Goal: Task Accomplishment & Management: Manage account settings

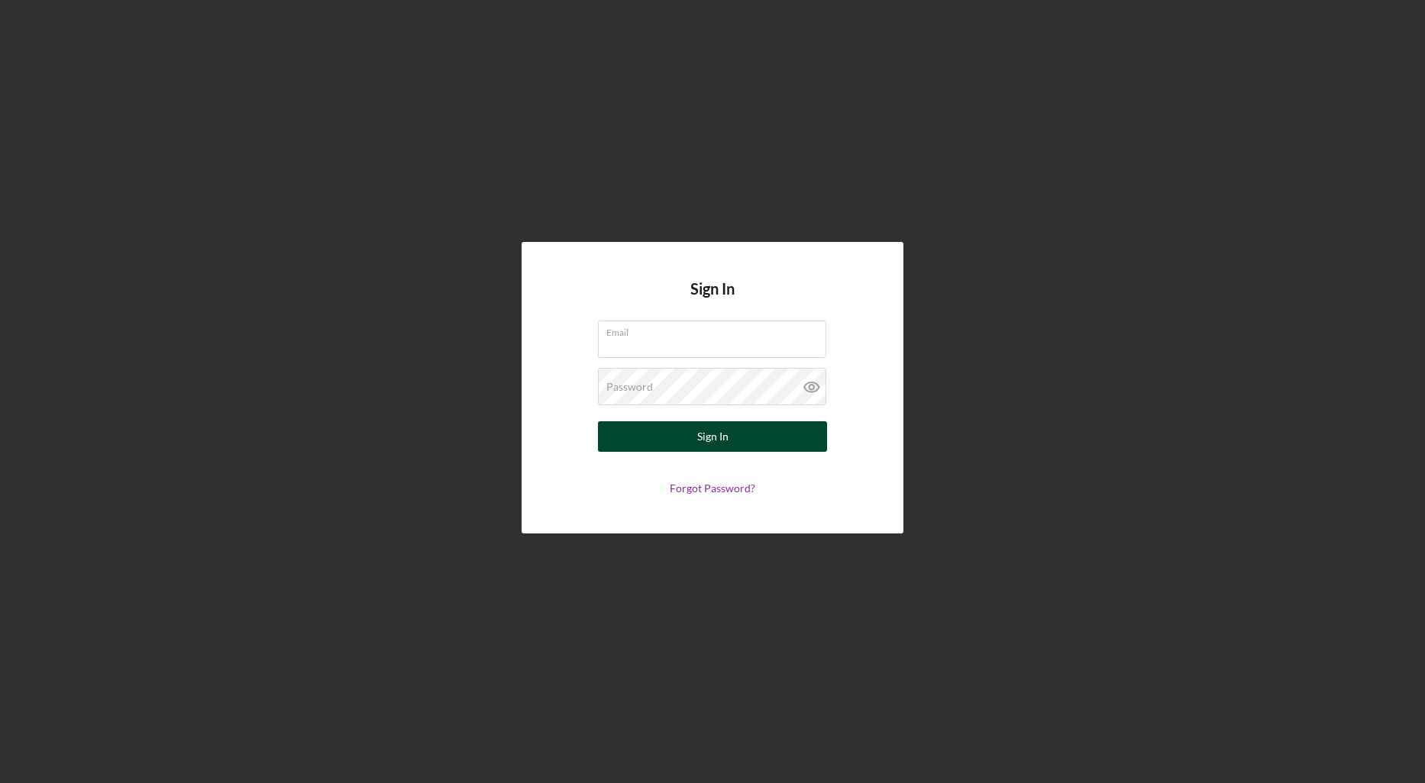
type input "[EMAIL_ADDRESS][DOMAIN_NAME]"
click at [713, 427] on div "Sign In" at bounding box center [712, 436] width 31 height 31
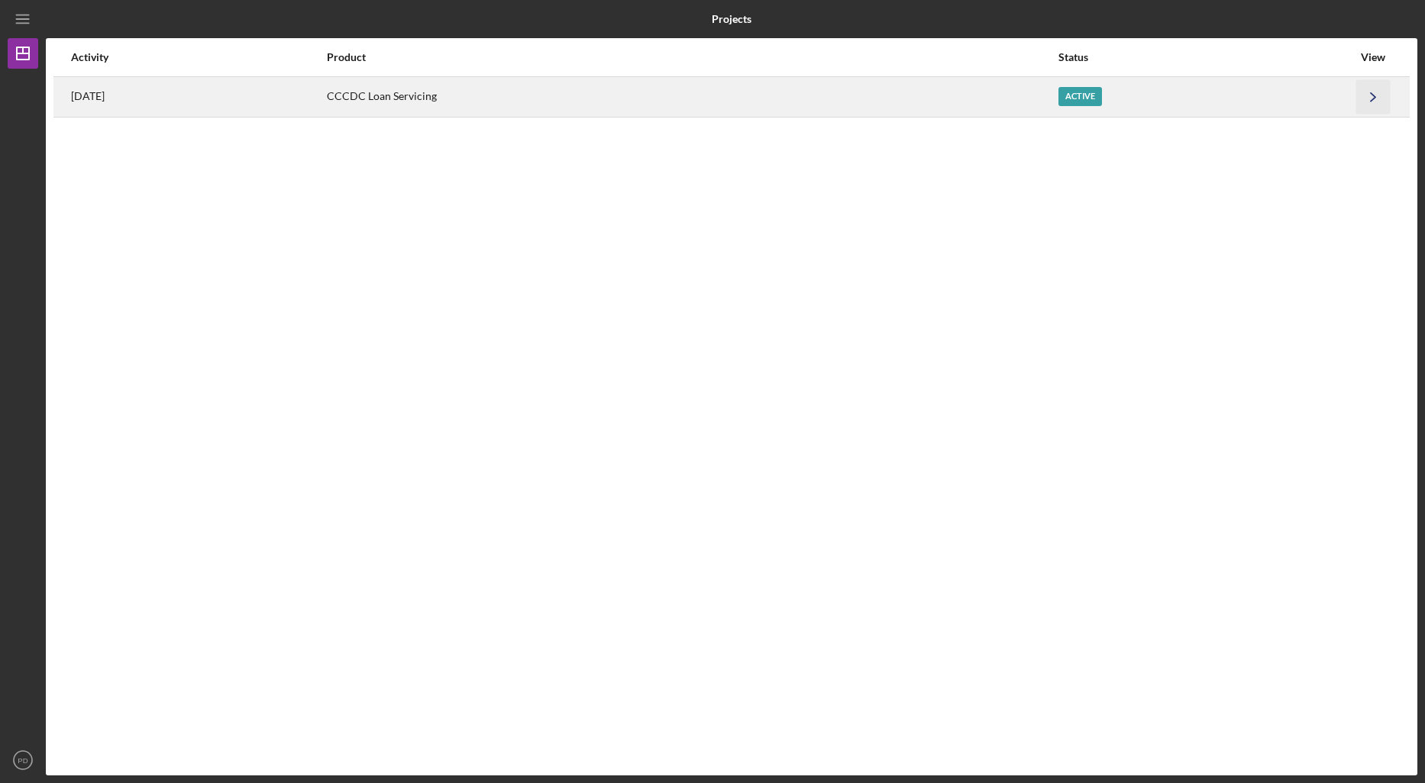
click at [1374, 95] on icon "Icon/Navigate" at bounding box center [1373, 96] width 34 height 34
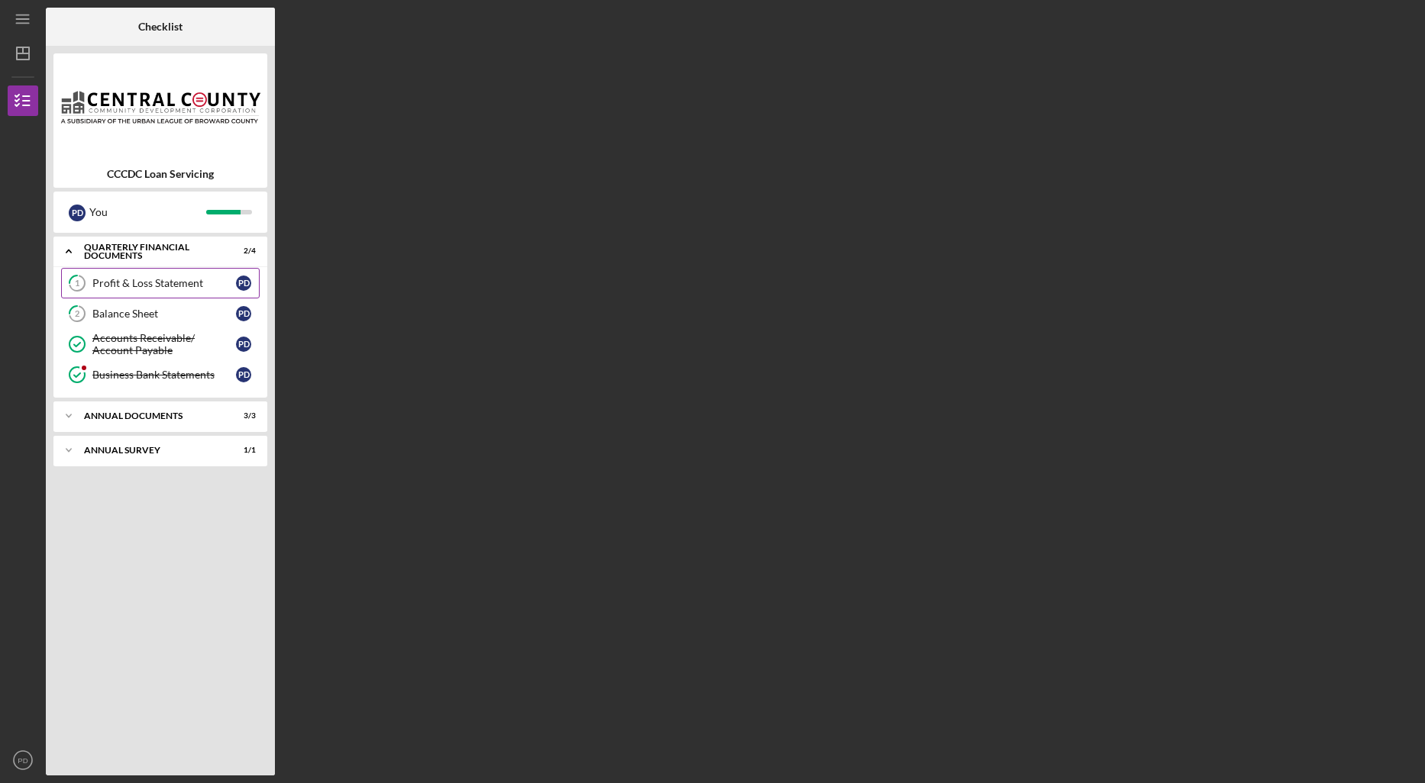
click at [129, 285] on div "Profit & Loss Statement" at bounding box center [164, 283] width 144 height 12
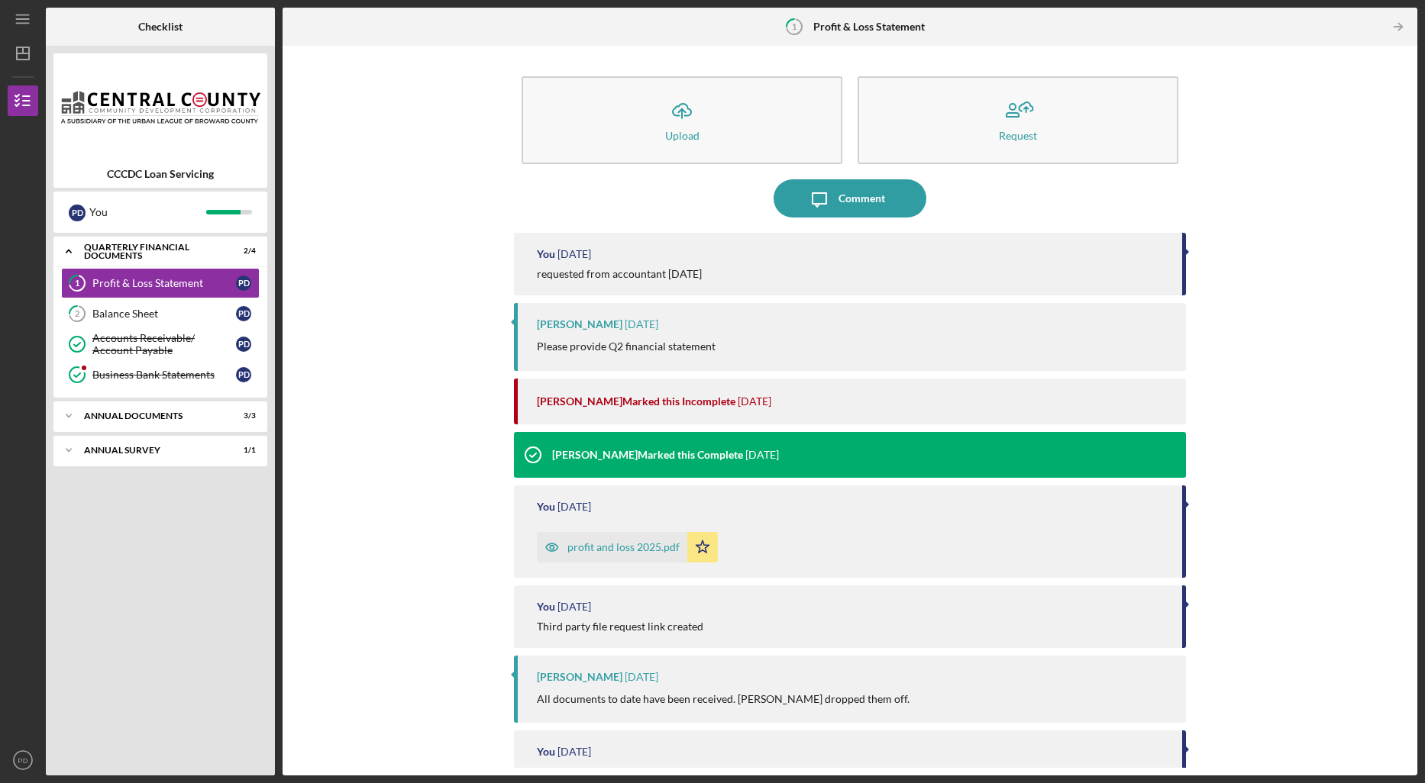
click at [1183, 281] on div "Icon/Upload Upload Request Icon/Message Comment You [DATE] requested from accou…" at bounding box center [849, 410] width 1119 height 715
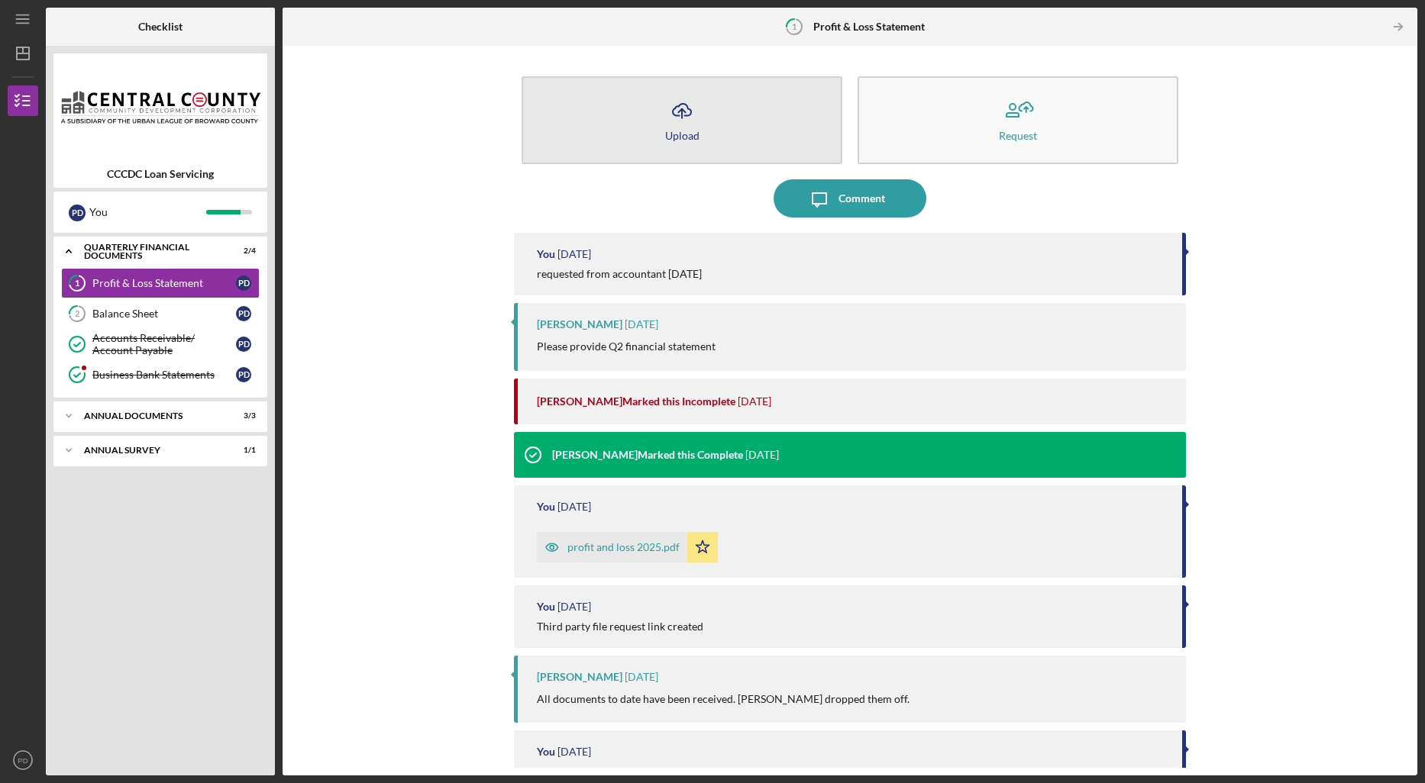
click at [689, 136] on div "Upload" at bounding box center [682, 135] width 34 height 11
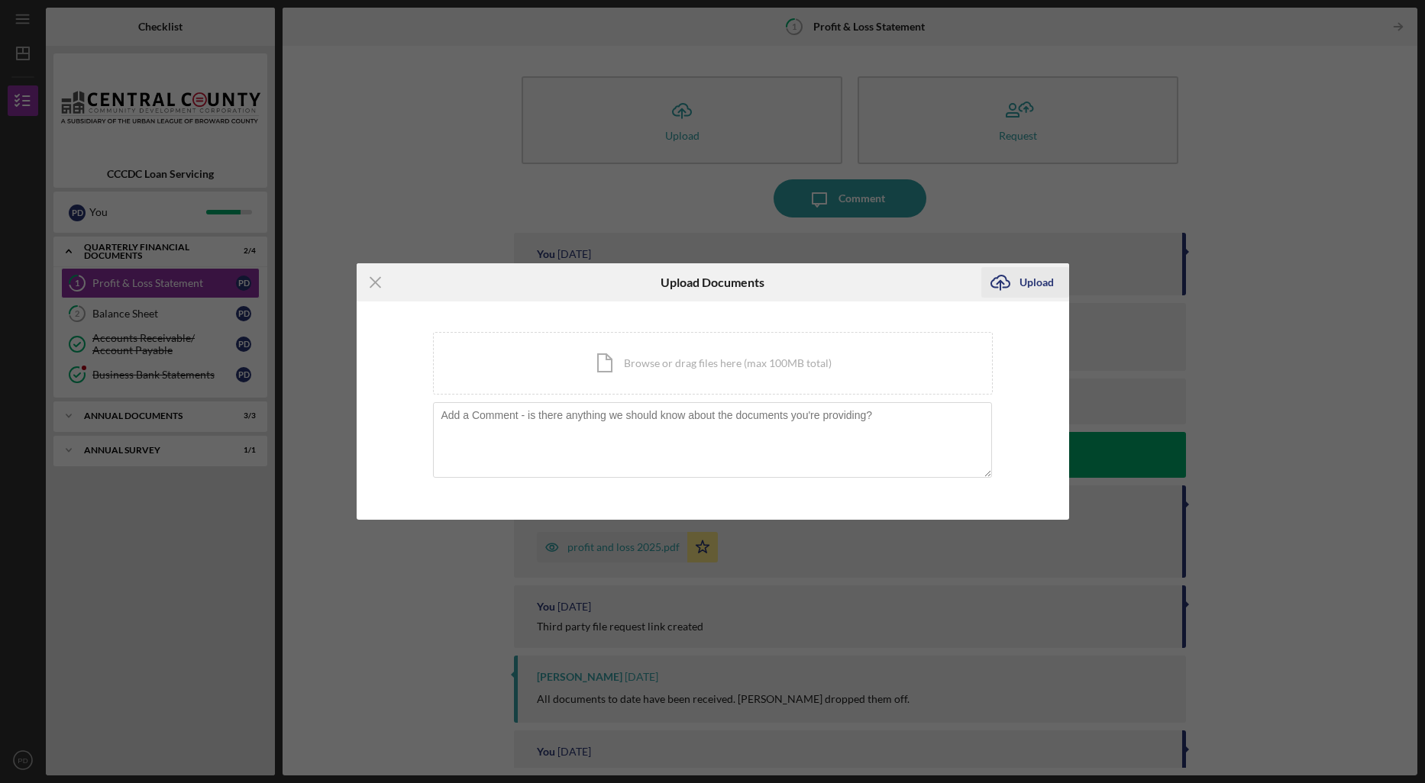
click at [1028, 282] on div "Upload" at bounding box center [1036, 282] width 34 height 31
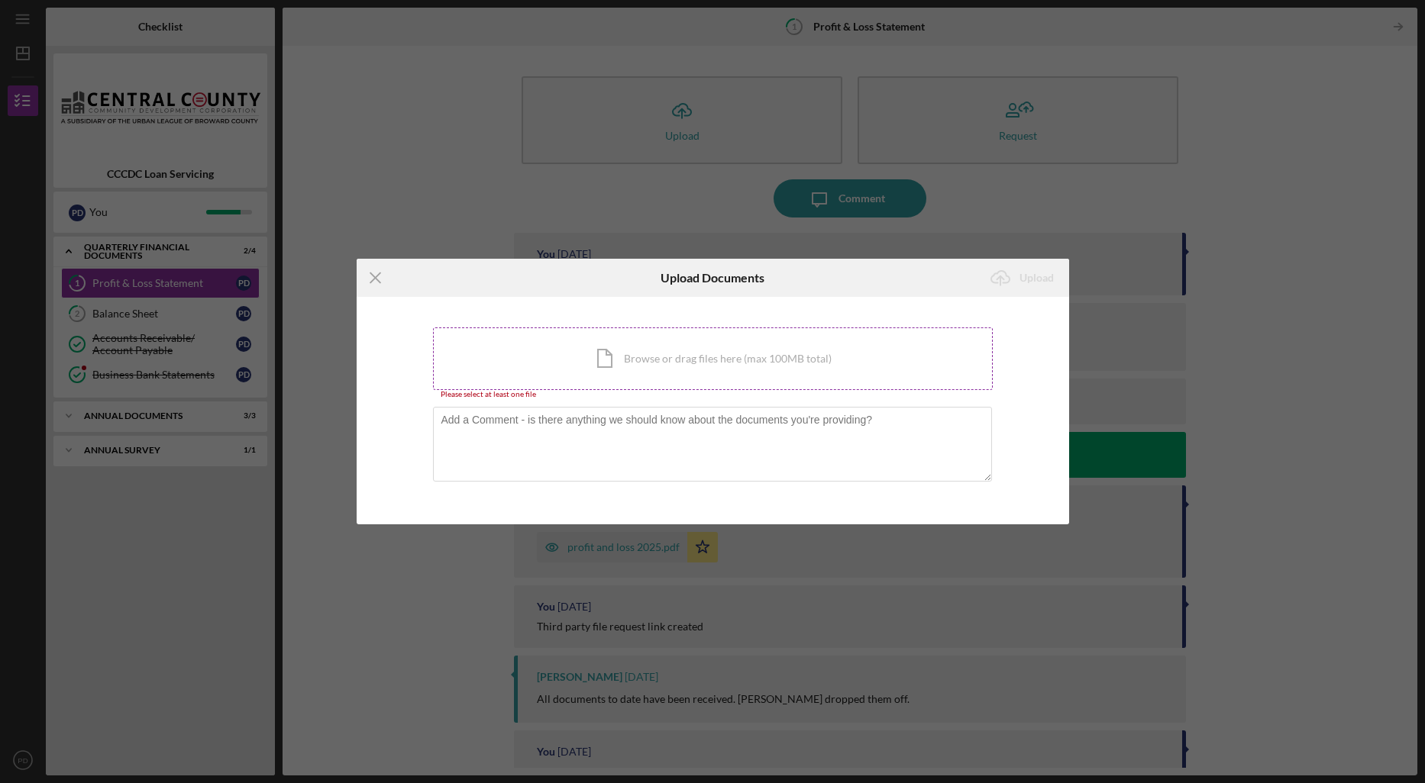
click at [602, 363] on div "Icon/Document Browse or drag files here (max 100MB total) Tap to choose files o…" at bounding box center [713, 358] width 560 height 63
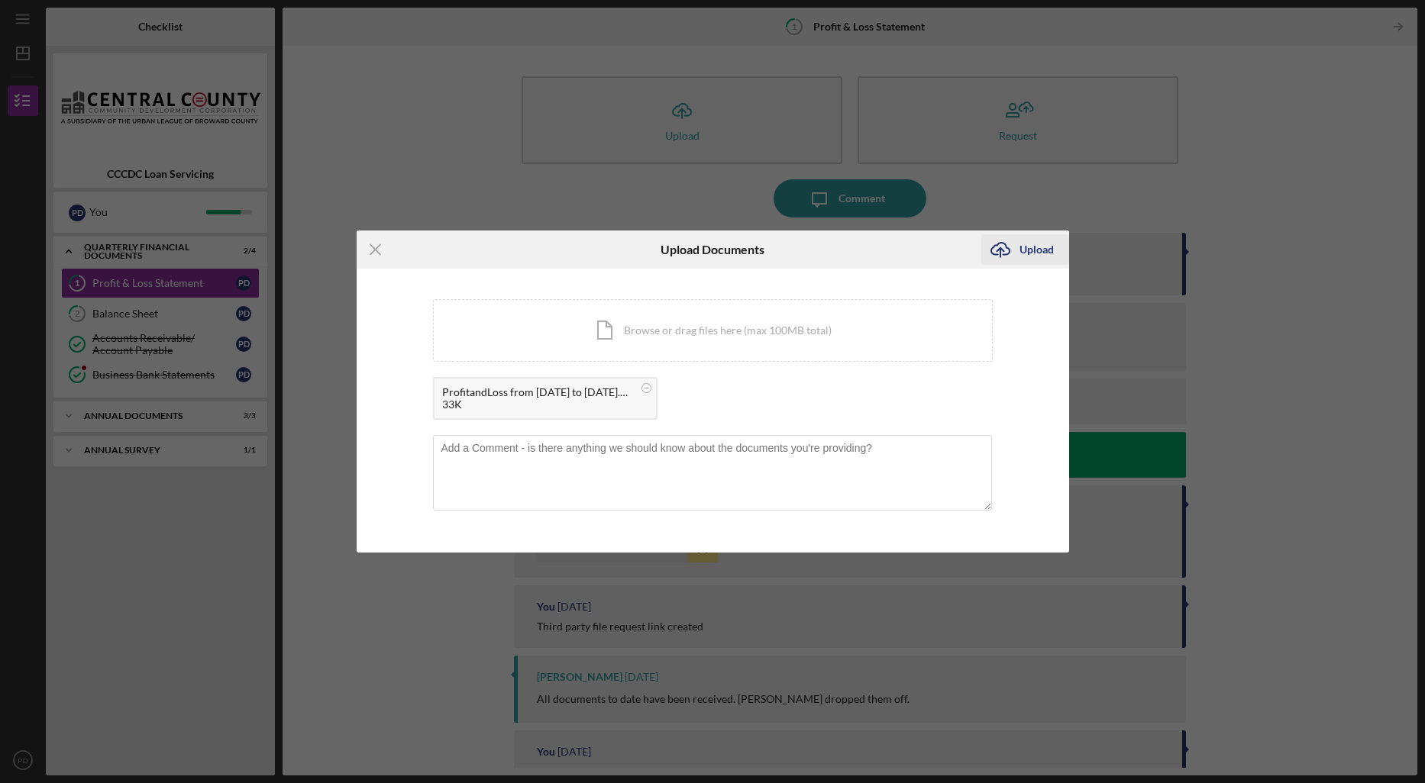
click at [1031, 250] on div "Upload" at bounding box center [1036, 249] width 34 height 31
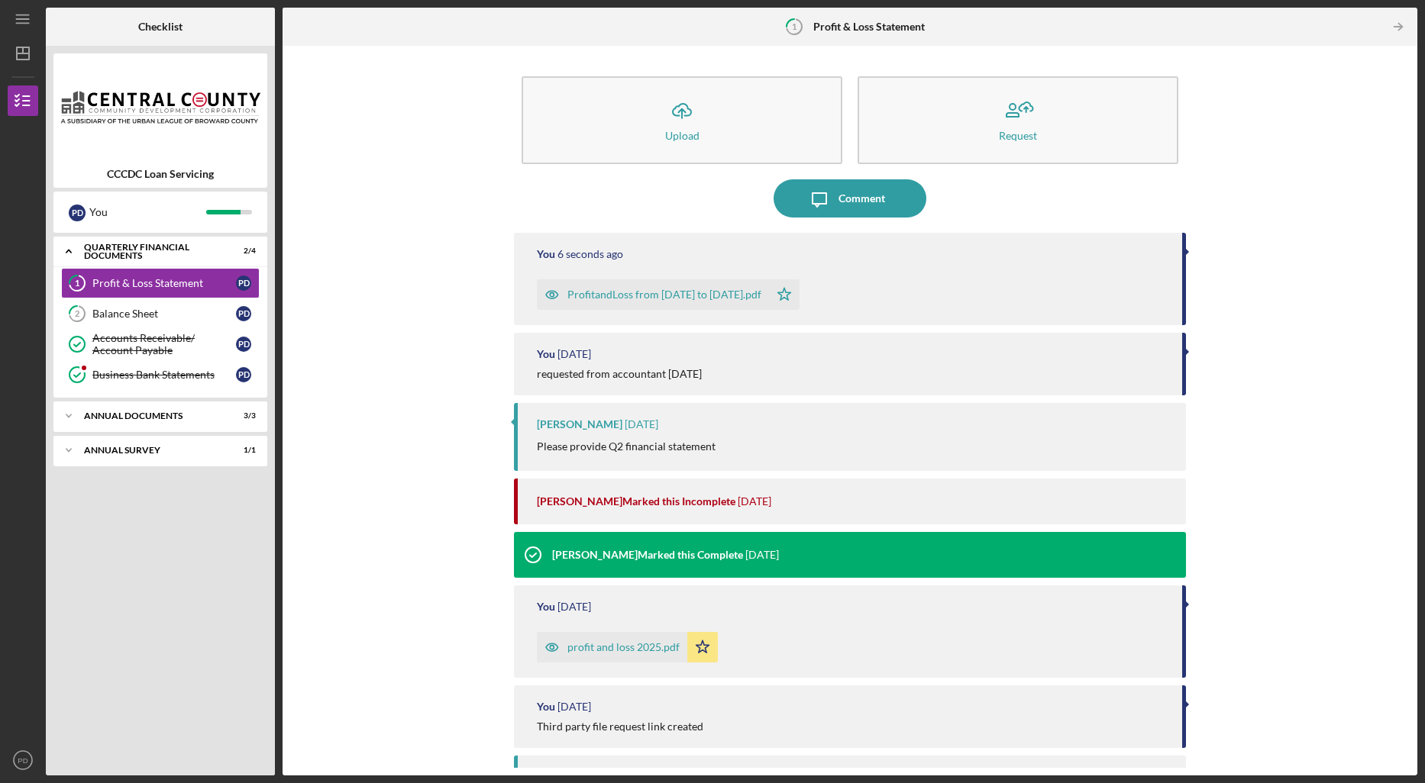
drag, startPoint x: 1404, startPoint y: 428, endPoint x: 1418, endPoint y: 531, distance: 104.0
click at [1418, 531] on div "Icon/Menu 1 Profit & Loss Statement Checklist CCCDC Loan Servicing P D You Icon…" at bounding box center [712, 391] width 1425 height 783
click at [1415, 545] on div "Icon/Upload Upload Request Icon/Message Comment You 7 seconds ago ProfitandLoss…" at bounding box center [849, 411] width 1134 height 730
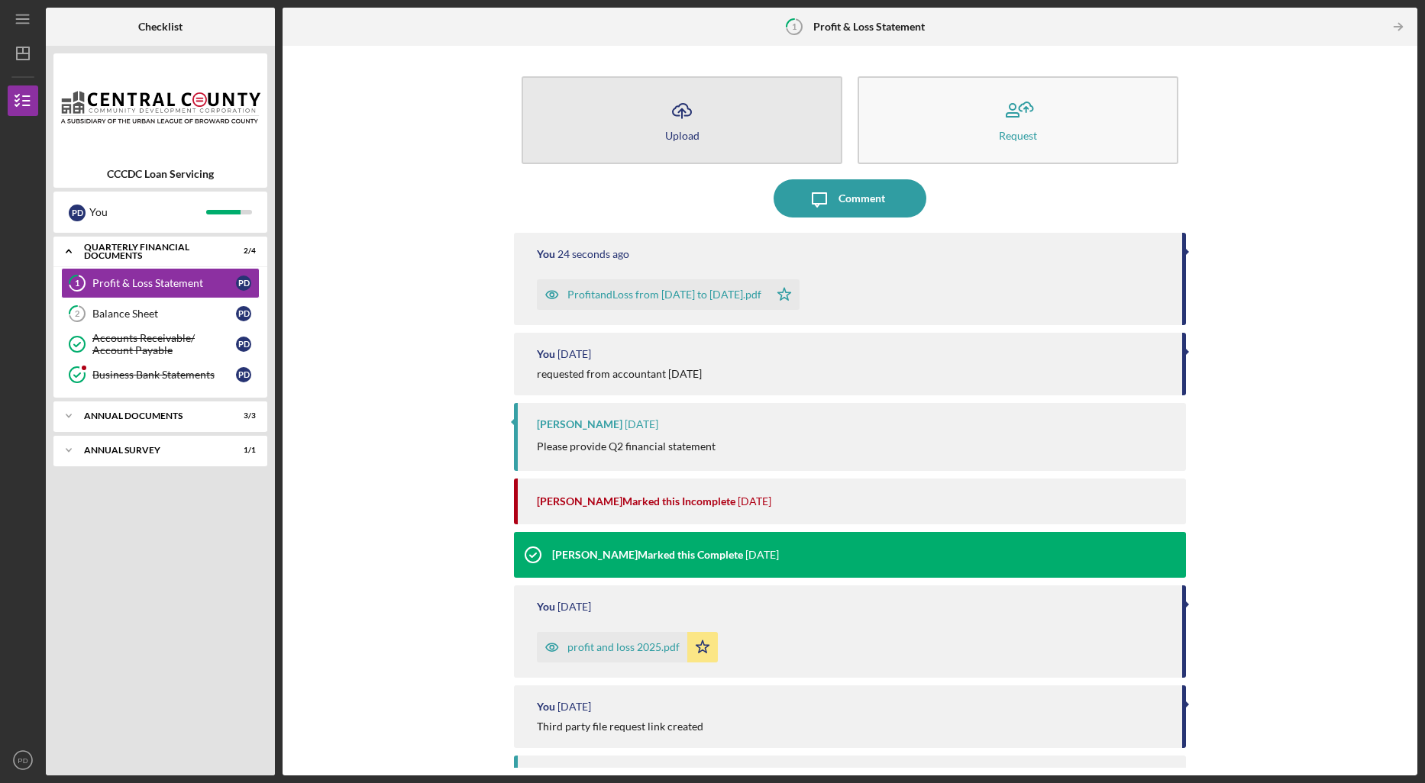
click at [681, 115] on icon "Icon/Upload" at bounding box center [682, 111] width 38 height 38
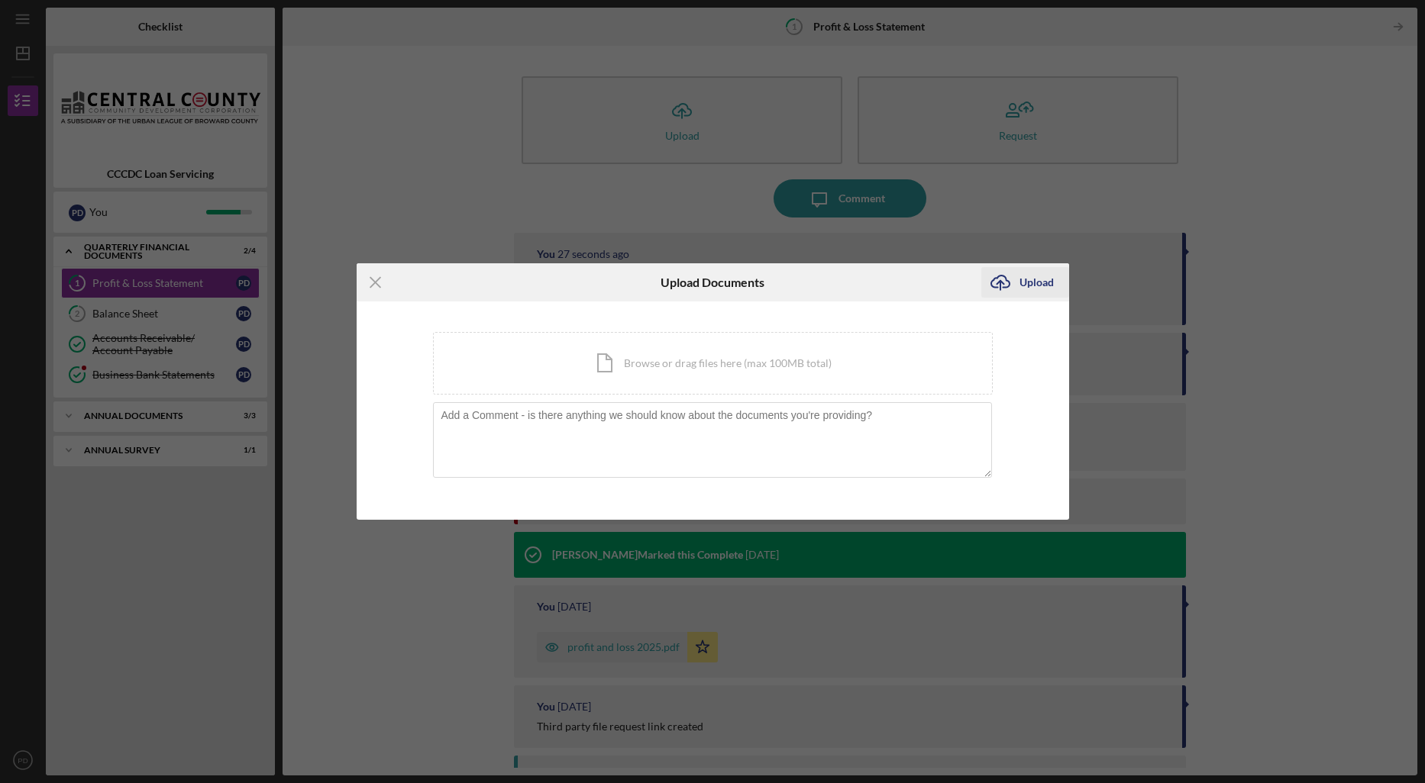
click at [1032, 279] on div "Upload" at bounding box center [1036, 282] width 34 height 31
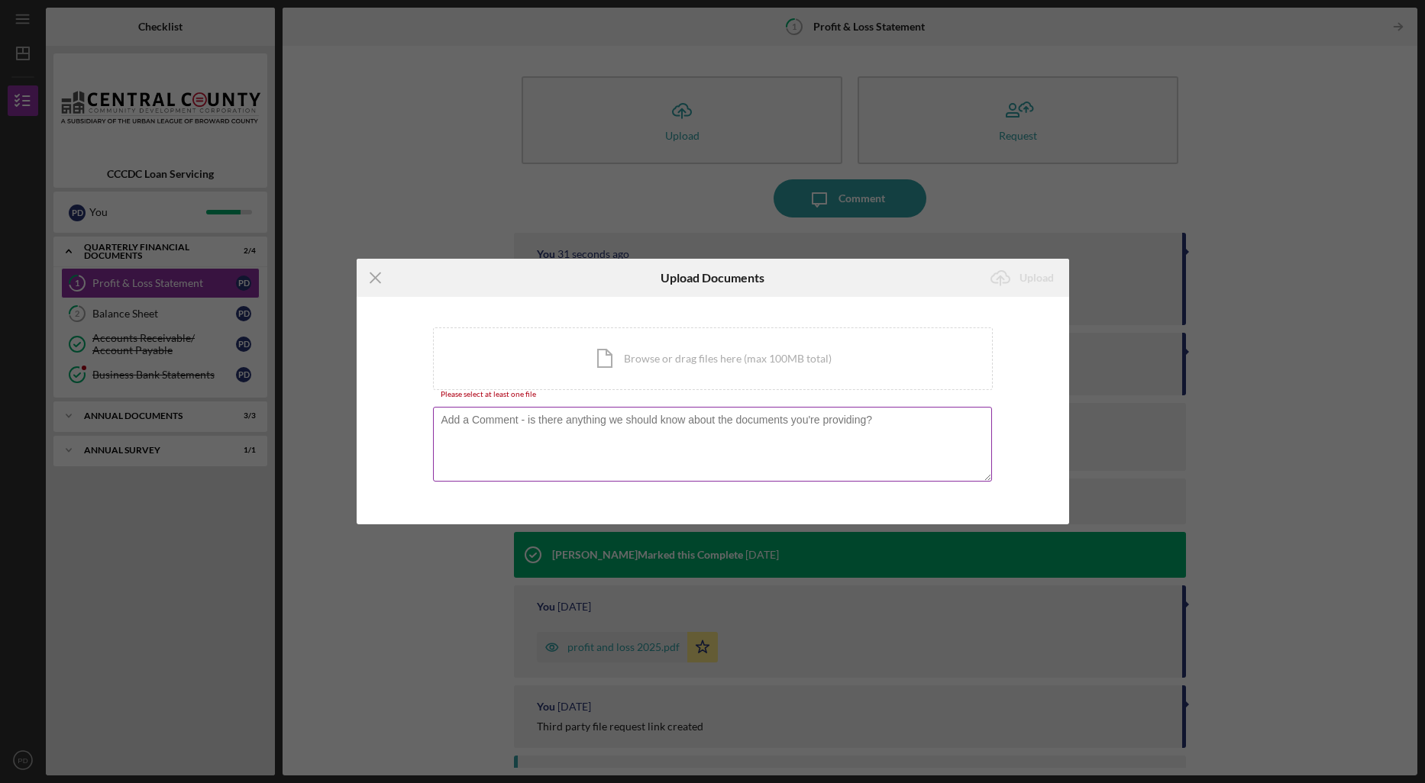
drag, startPoint x: 644, startPoint y: 420, endPoint x: 637, endPoint y: 411, distance: 11.0
click at [642, 417] on textarea at bounding box center [712, 444] width 559 height 75
drag, startPoint x: 605, startPoint y: 355, endPoint x: 575, endPoint y: 353, distance: 30.6
click at [575, 353] on div "Icon/Document Browse or drag files here (max 100MB total) Tap to choose files o…" at bounding box center [713, 358] width 560 height 63
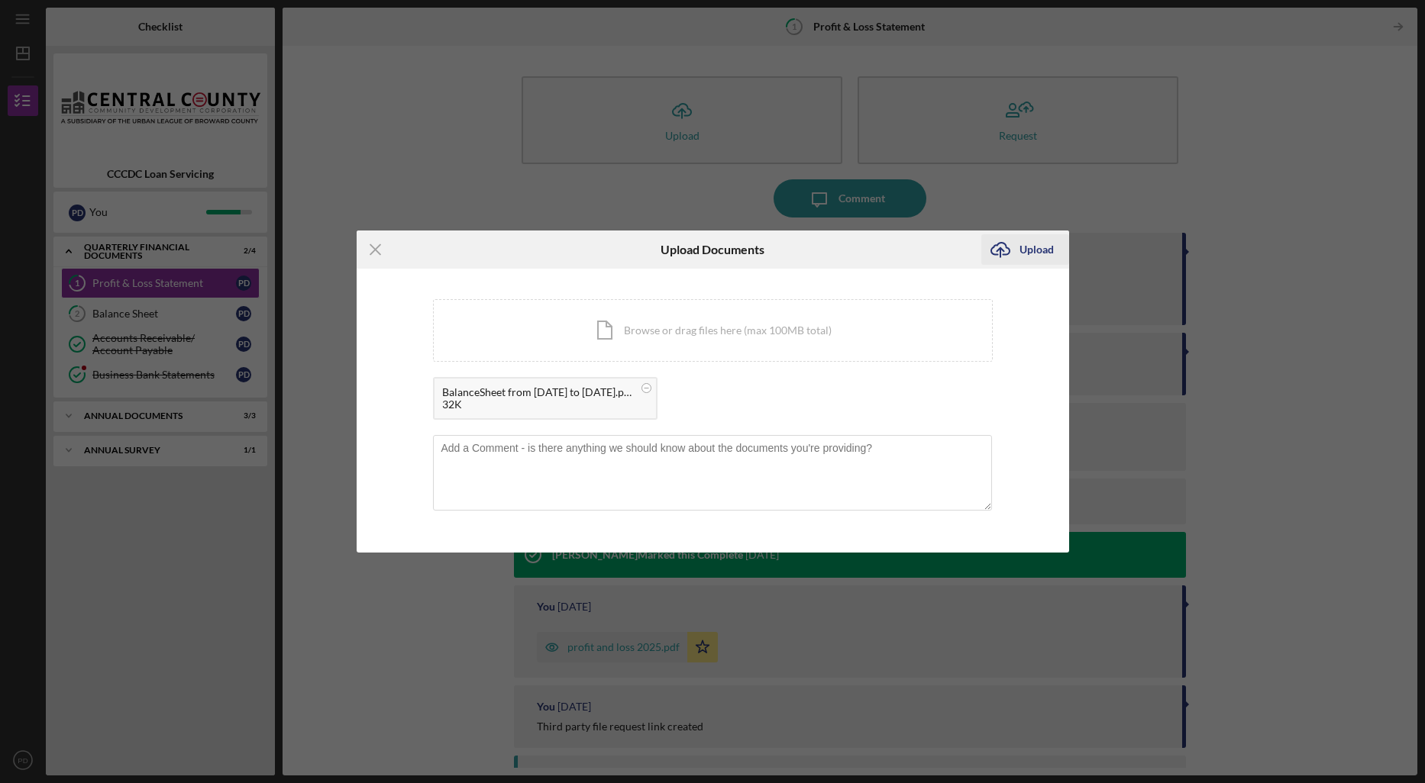
click at [1038, 250] on div "Upload" at bounding box center [1036, 249] width 34 height 31
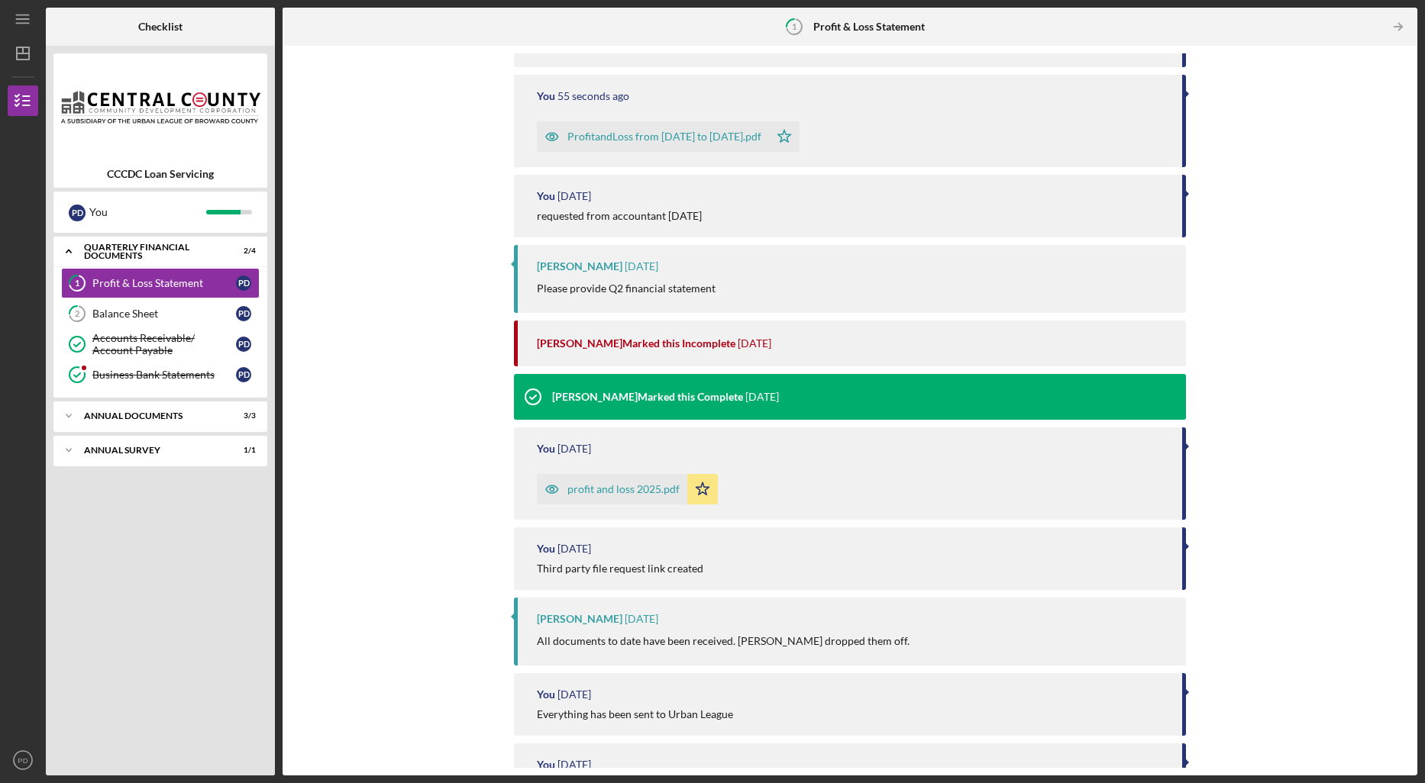
scroll to position [385, 0]
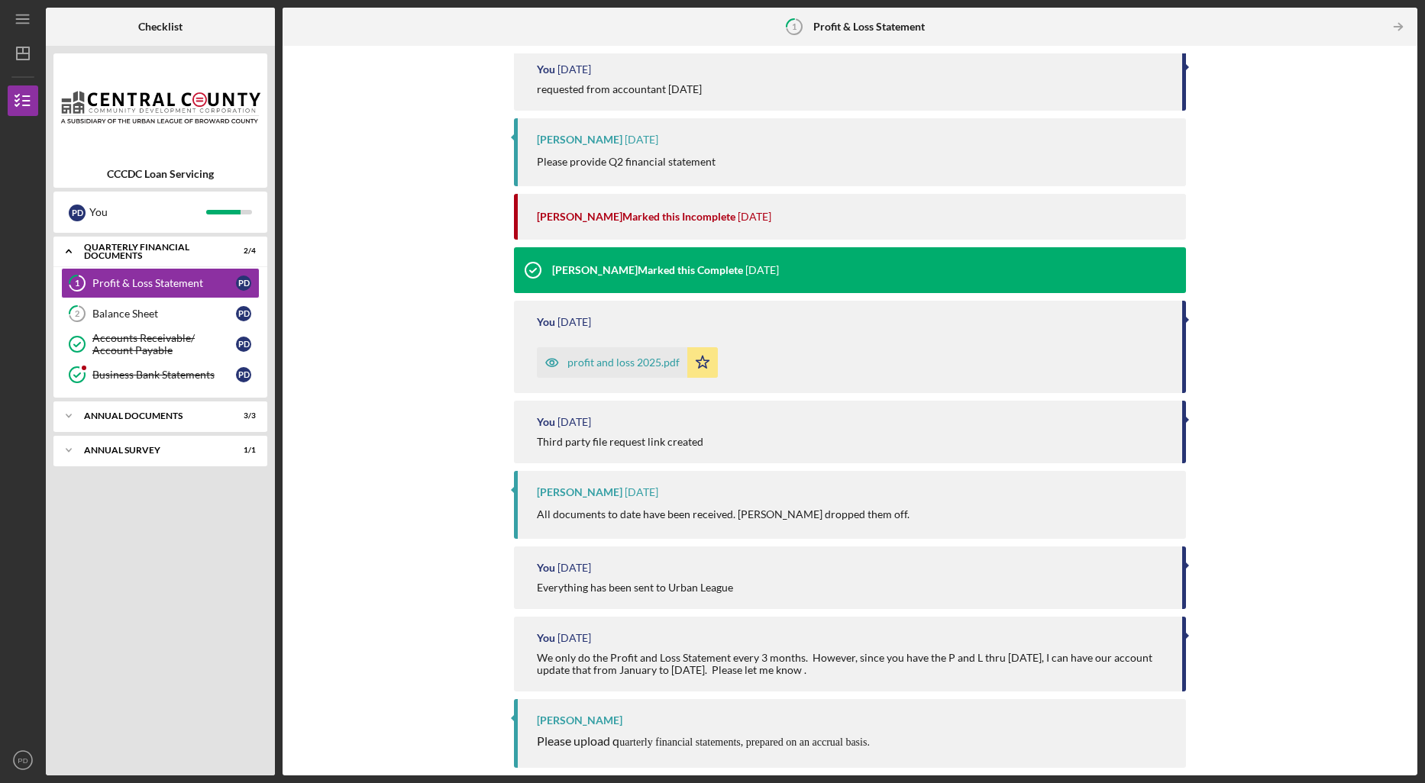
drag, startPoint x: 1409, startPoint y: 325, endPoint x: 1413, endPoint y: 179, distance: 146.6
click at [1407, 135] on div "Icon/Upload Upload Request Icon/Message Comment You 32 seconds ago BalanceSheet…" at bounding box center [849, 411] width 1134 height 730
click at [1412, 347] on div "Icon/Upload Upload Request Icon/Message Comment You 33 seconds ago BalanceSheet…" at bounding box center [849, 411] width 1134 height 730
drag, startPoint x: 1403, startPoint y: 327, endPoint x: 1383, endPoint y: 239, distance: 90.2
click at [1389, 169] on div "Icon/Upload Upload Request Icon/Message Comment You 34 seconds ago BalanceSheet…" at bounding box center [849, 410] width 1119 height 715
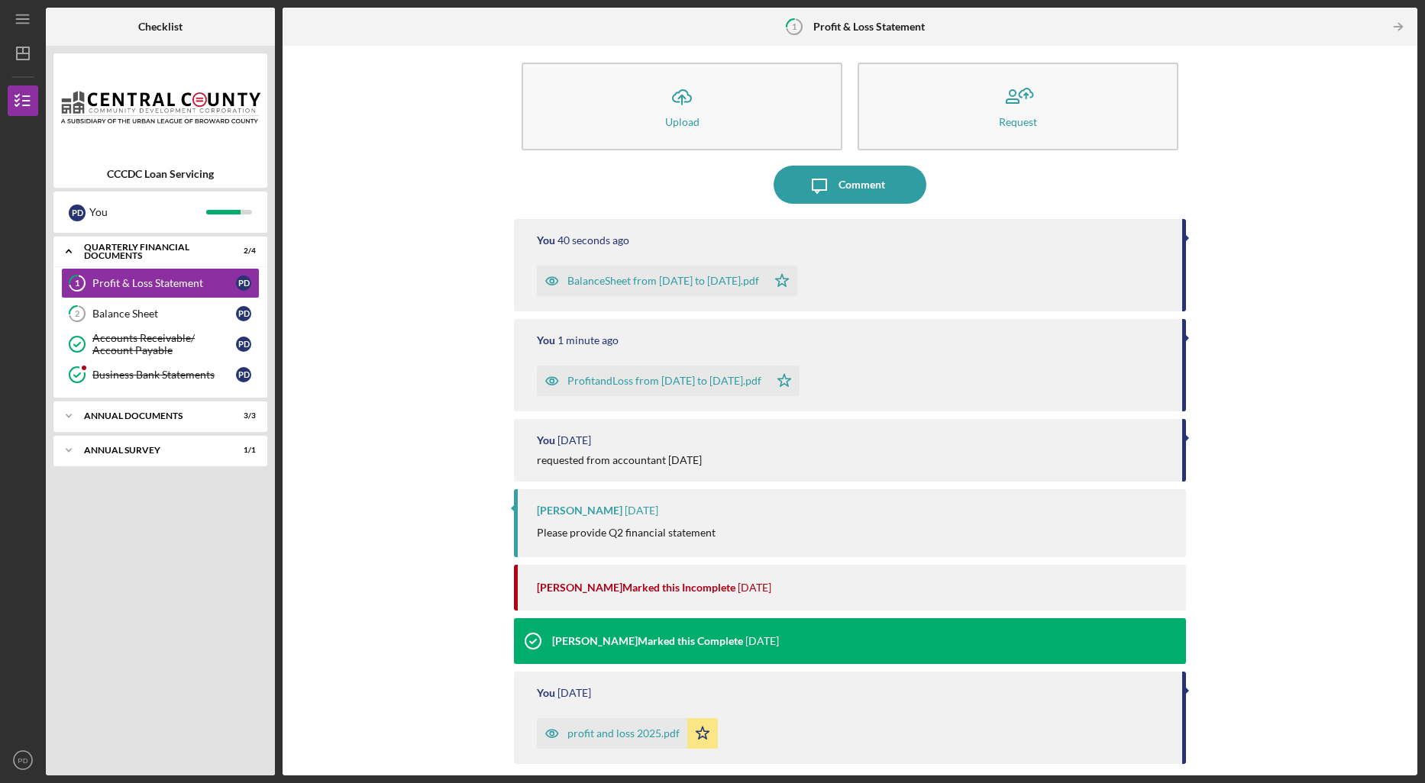
scroll to position [0, 0]
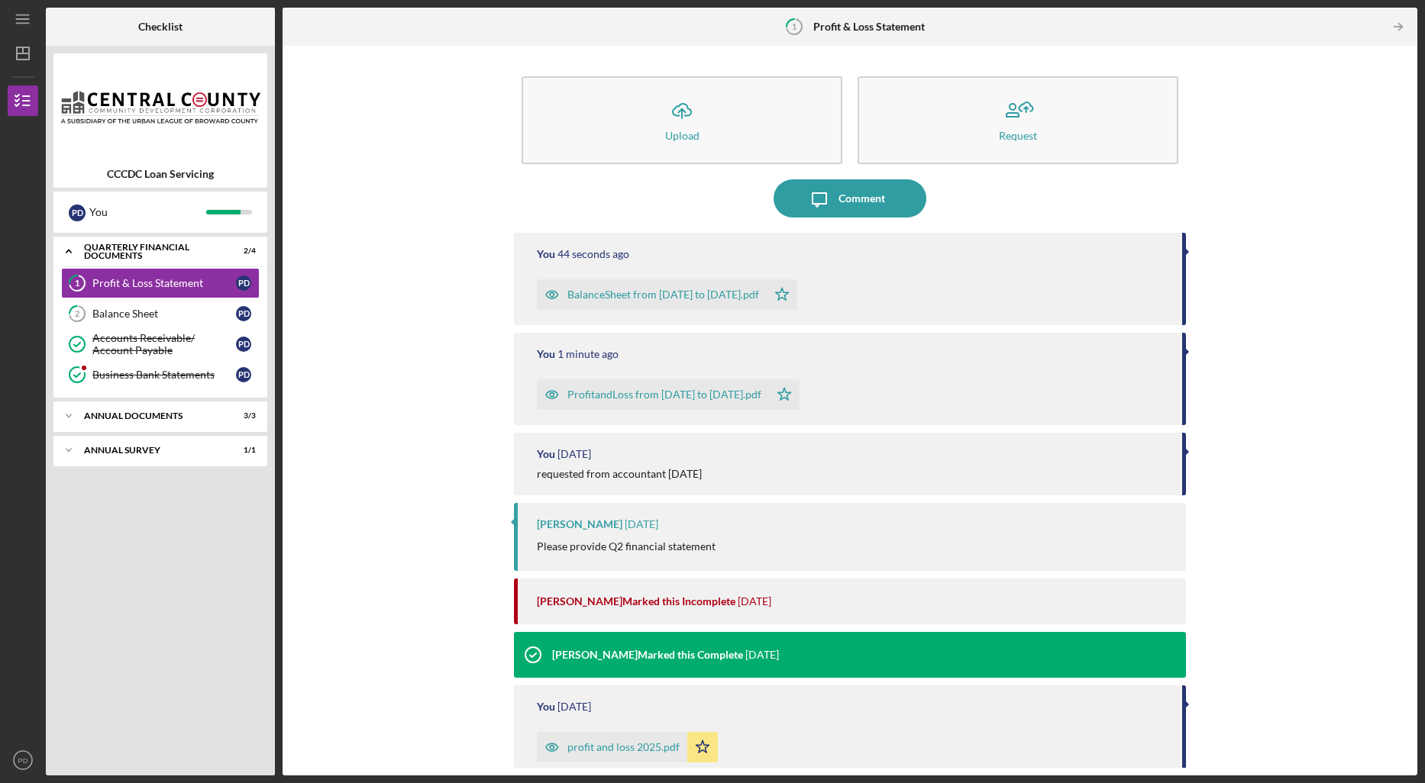
drag, startPoint x: 1398, startPoint y: 163, endPoint x: 1379, endPoint y: 526, distance: 363.8
click at [1380, 529] on div "Icon/Upload Upload Request Icon/Message Comment You 44 seconds ago BalanceSheet…" at bounding box center [849, 410] width 1119 height 715
click at [1402, 480] on div "Icon/Upload Upload Request Icon/Message Comment You 45 seconds ago BalanceSheet…" at bounding box center [849, 410] width 1119 height 715
click at [1398, 24] on polyline "button" at bounding box center [1400, 27] width 4 height 7
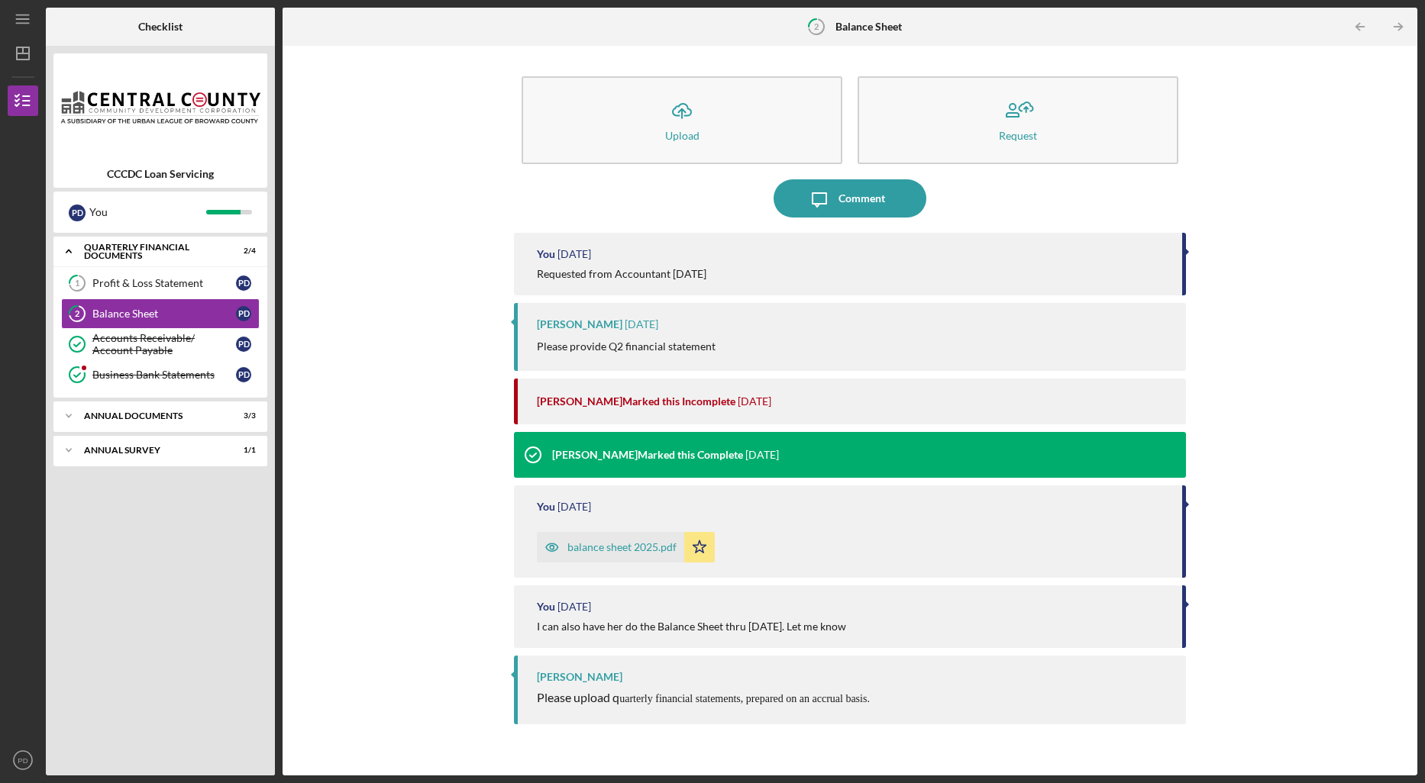
drag, startPoint x: 1424, startPoint y: 266, endPoint x: 1418, endPoint y: 457, distance: 190.9
drag, startPoint x: 1424, startPoint y: 584, endPoint x: 1418, endPoint y: 577, distance: 8.7
drag, startPoint x: 1417, startPoint y: 468, endPoint x: 1423, endPoint y: 177, distance: 290.9
click at [1424, 176] on div "Icon/Menu 2 Balance Sheet Checklist CCCDC Loan Servicing P D You Icon/Expander …" at bounding box center [712, 391] width 1425 height 783
drag, startPoint x: 498, startPoint y: 101, endPoint x: 485, endPoint y: 98, distance: 13.2
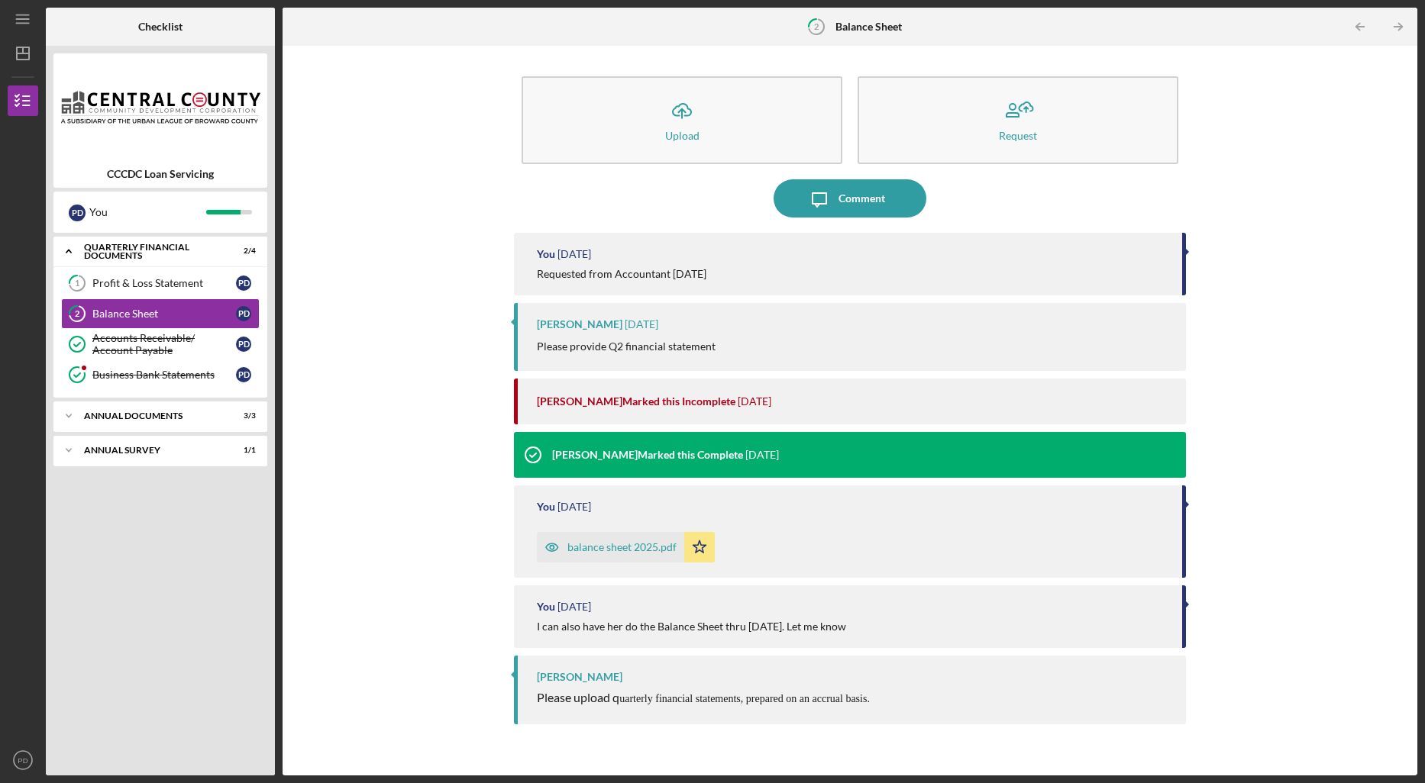
click at [487, 98] on div "Icon/Upload Upload Request Icon/Message Comment You [DATE] Requested from Accou…" at bounding box center [849, 410] width 1119 height 715
drag, startPoint x: 1181, startPoint y: 279, endPoint x: 1186, endPoint y: 305, distance: 27.1
click at [1186, 305] on div "Icon/Upload Upload Request Icon/Message Comment You [DATE] Requested from Accou…" at bounding box center [849, 410] width 1119 height 715
drag, startPoint x: 462, startPoint y: 266, endPoint x: 446, endPoint y: 257, distance: 18.5
click at [460, 263] on div "Icon/Upload Upload Request Icon/Message Comment You [DATE] Requested from Accou…" at bounding box center [849, 410] width 1119 height 715
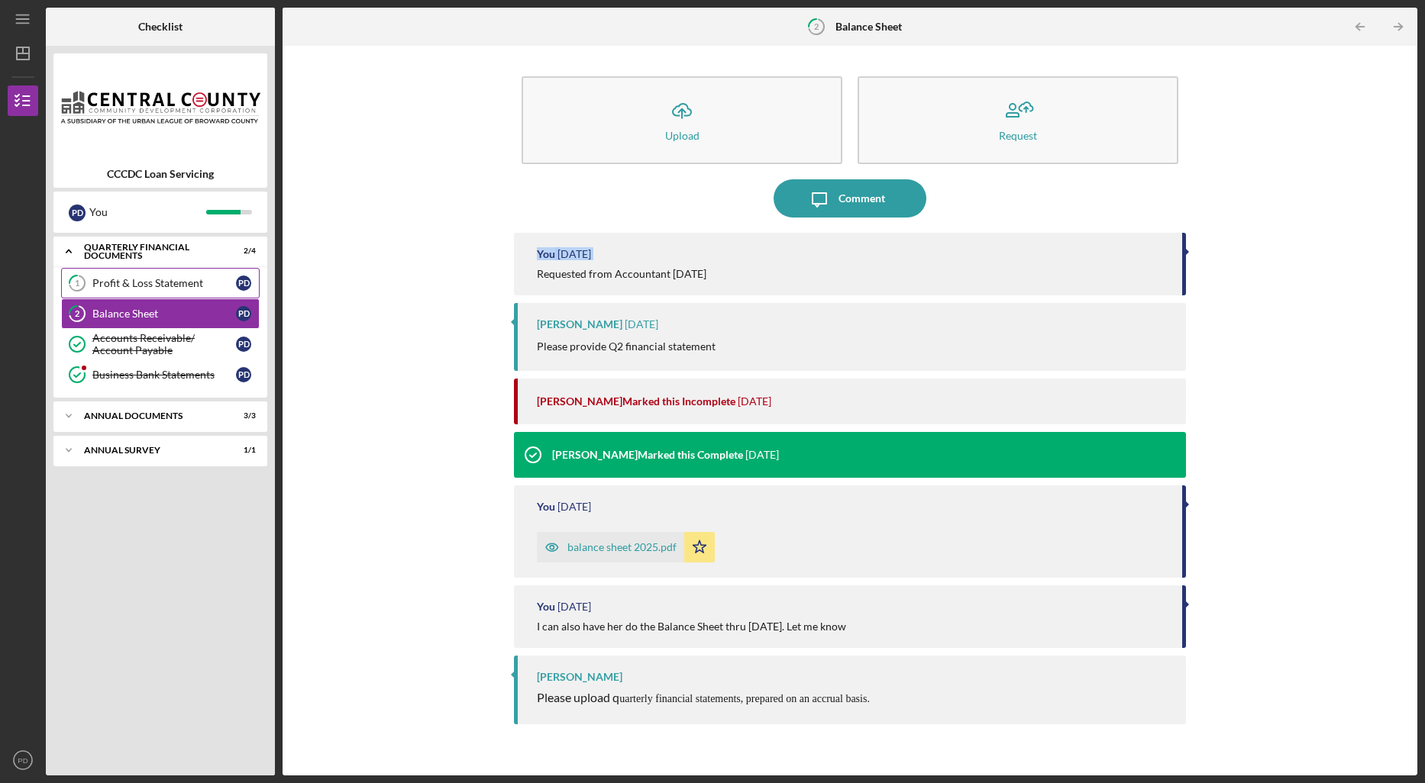
click at [189, 285] on div "Profit & Loss Statement" at bounding box center [164, 283] width 144 height 12
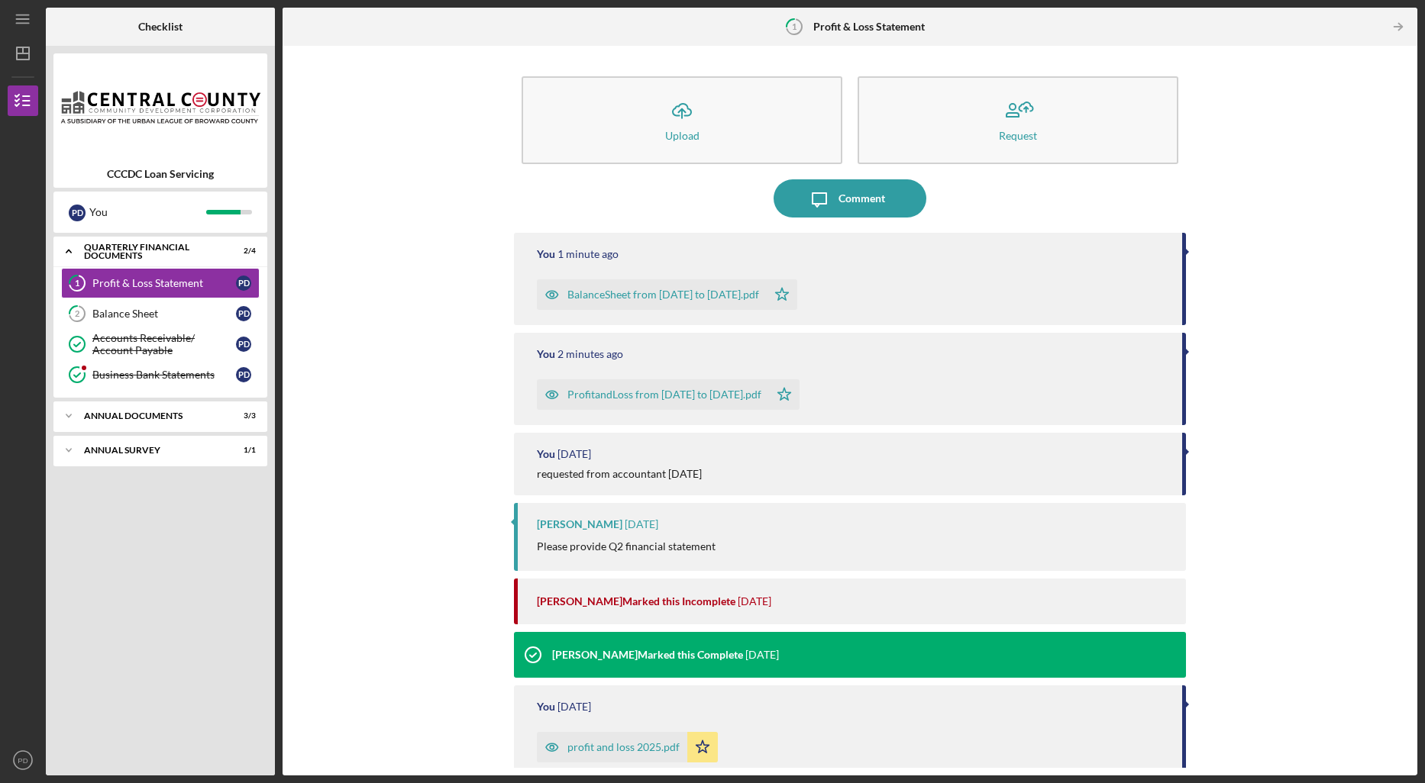
drag, startPoint x: 1409, startPoint y: 506, endPoint x: 1402, endPoint y: 521, distance: 17.1
click at [1401, 545] on div "Icon/Upload Upload Request Icon/Message Comment You 1 minute ago BalanceSheet f…" at bounding box center [849, 411] width 1134 height 730
click at [1400, 24] on polyline "button" at bounding box center [1400, 27] width 4 height 7
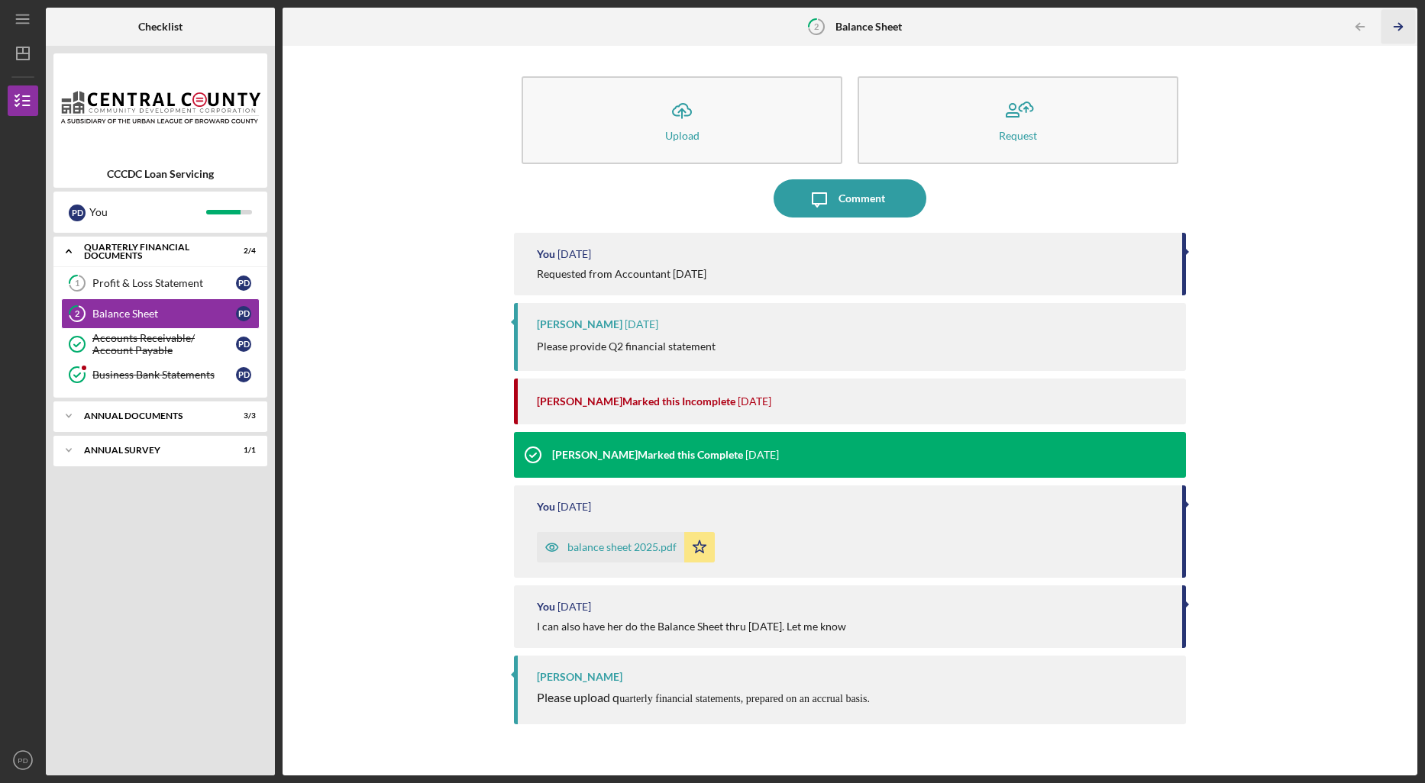
click at [1400, 24] on polyline "button" at bounding box center [1400, 27] width 4 height 7
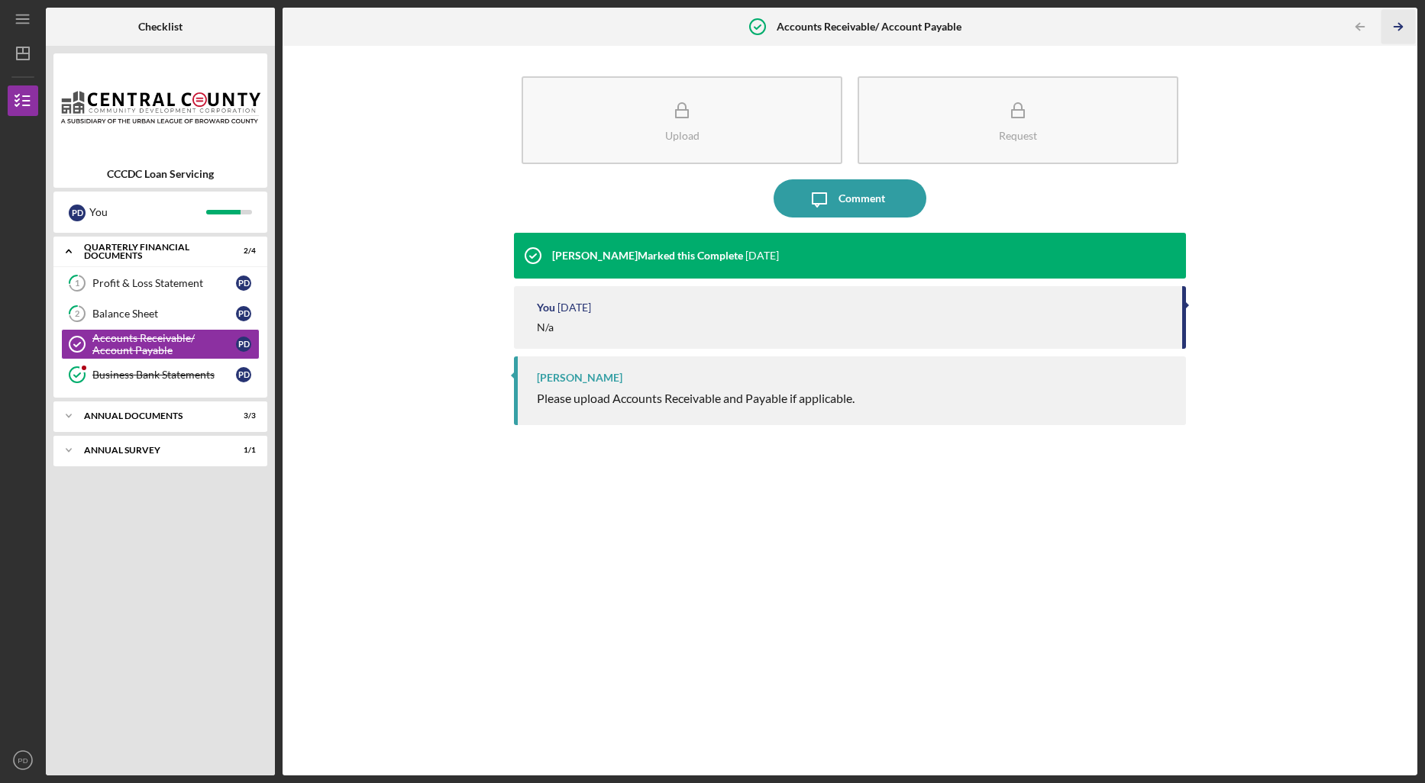
click at [1400, 24] on icon "Icon/Table Pagination Arrow" at bounding box center [1397, 27] width 34 height 34
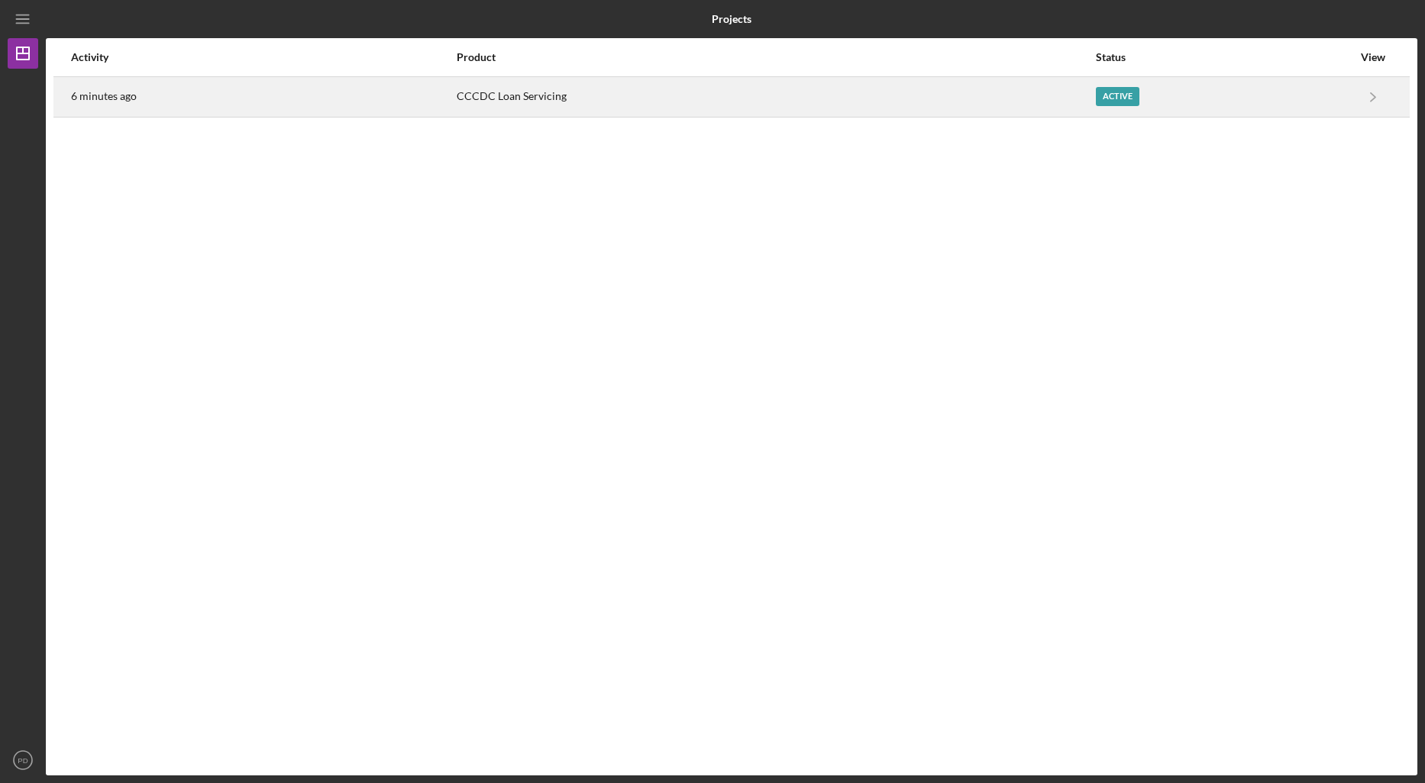
click at [1116, 96] on div "Active" at bounding box center [1117, 96] width 44 height 19
